Goal: Transaction & Acquisition: Book appointment/travel/reservation

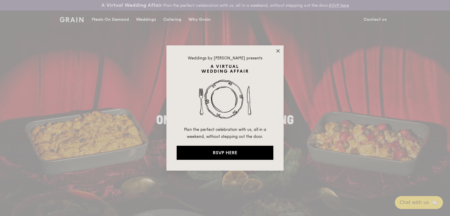
click at [279, 50] on icon at bounding box center [277, 50] width 3 height 3
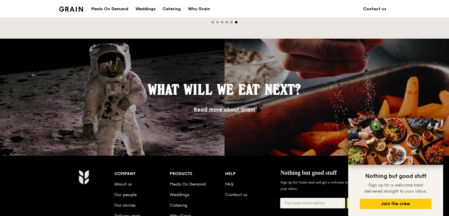
scroll to position [528, 0]
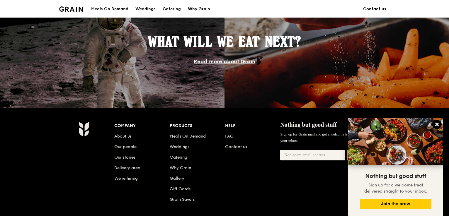
click at [435, 123] on icon at bounding box center [436, 124] width 5 height 5
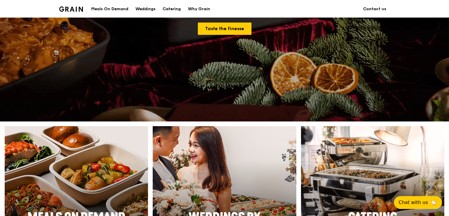
scroll to position [0, 0]
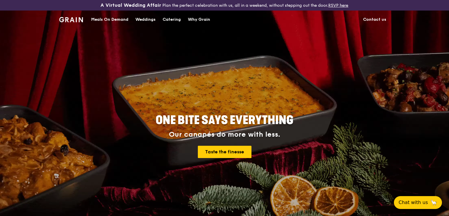
click at [177, 18] on div "Catering" at bounding box center [172, 20] width 18 height 18
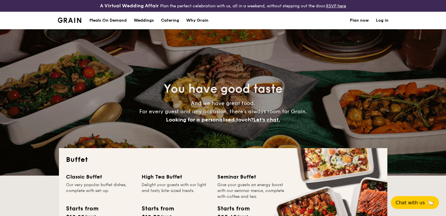
select select
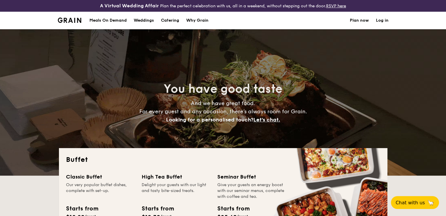
click at [209, 19] on link "Why Grain" at bounding box center [197, 21] width 29 height 18
